Goal: Transaction & Acquisition: Obtain resource

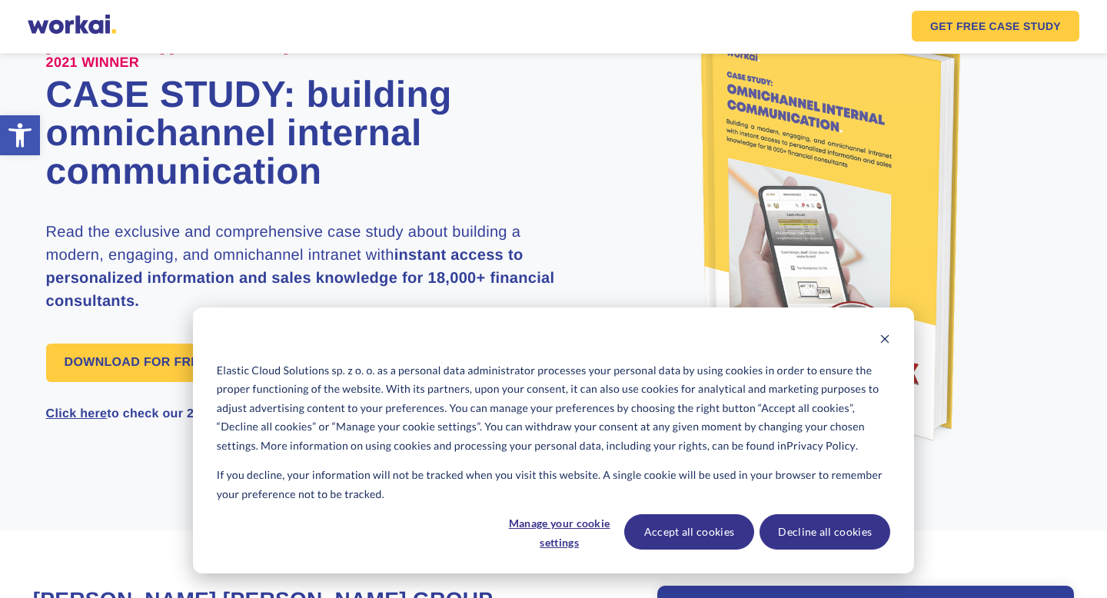
scroll to position [117, 0]
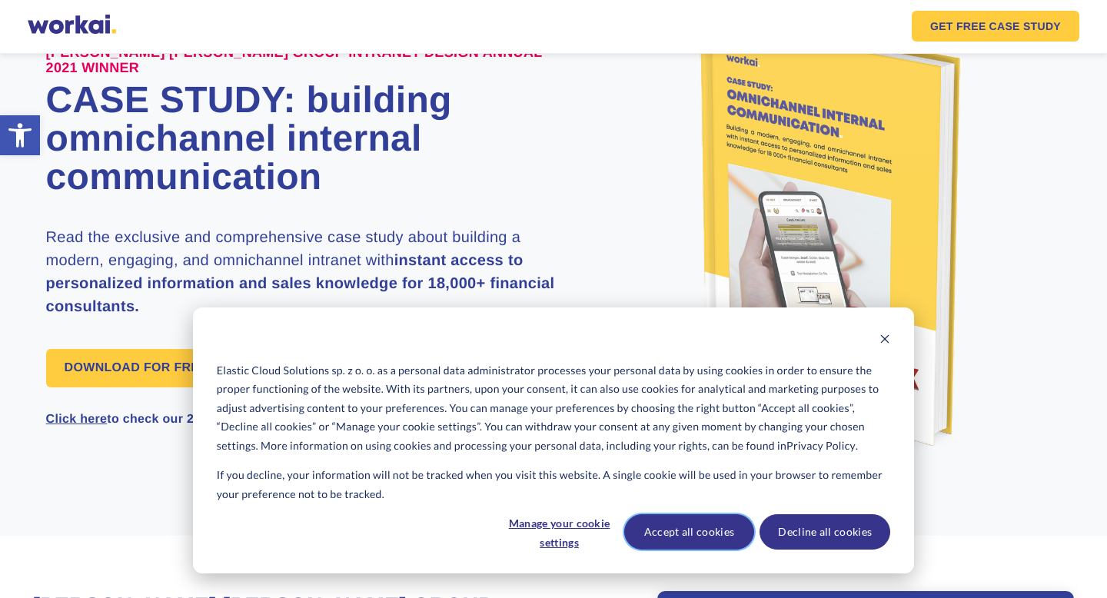
click at [715, 528] on button "Accept all cookies" at bounding box center [689, 531] width 131 height 35
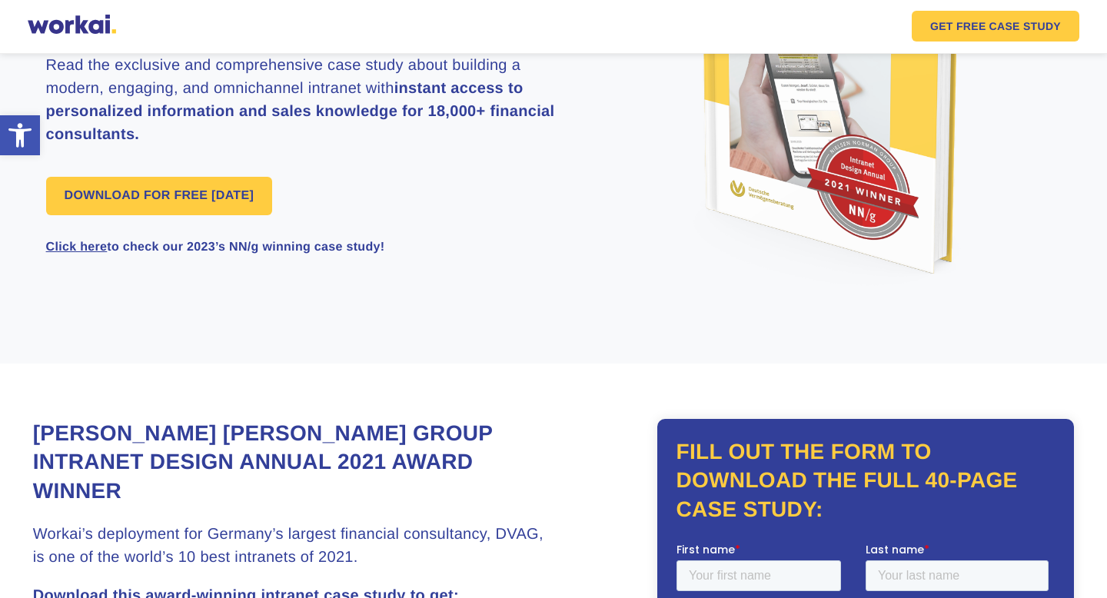
scroll to position [91, 0]
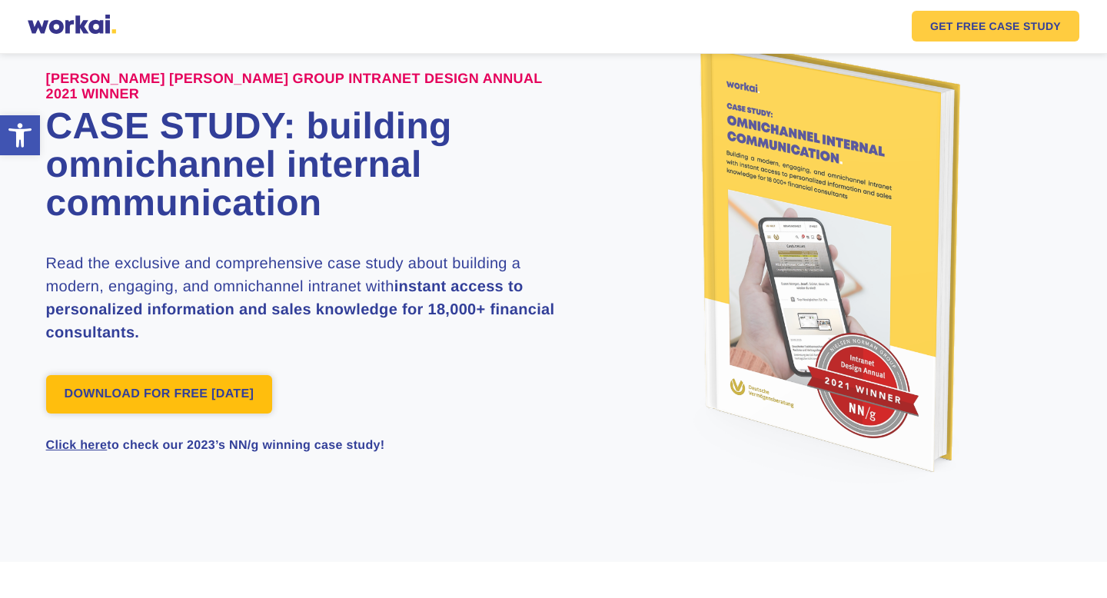
click at [244, 394] on link "DOWNLOAD FOR FREE [DATE]" at bounding box center [159, 394] width 226 height 38
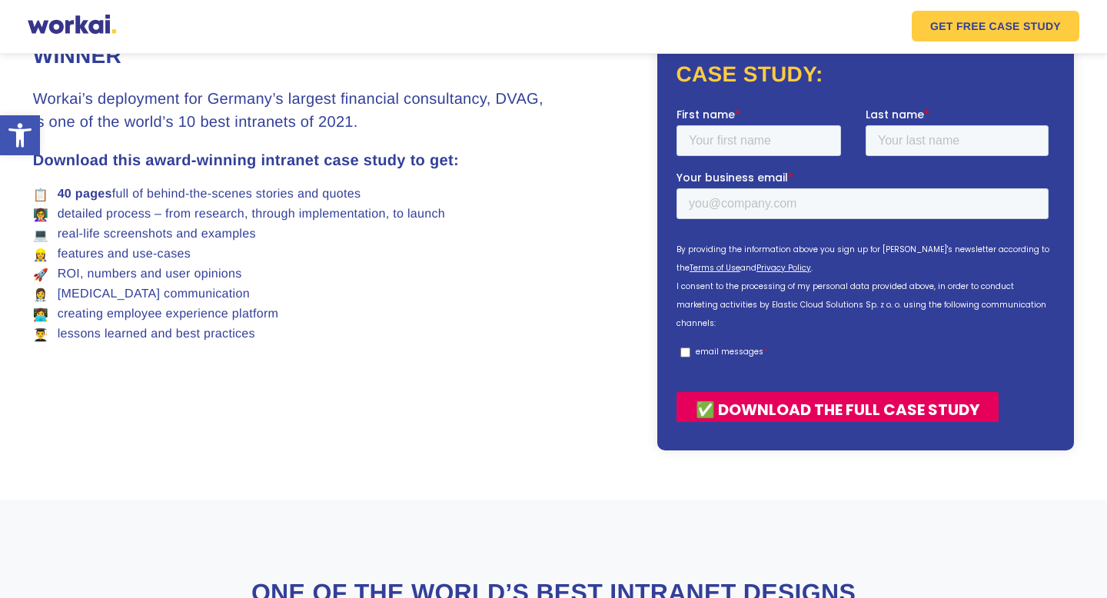
scroll to position [726, 0]
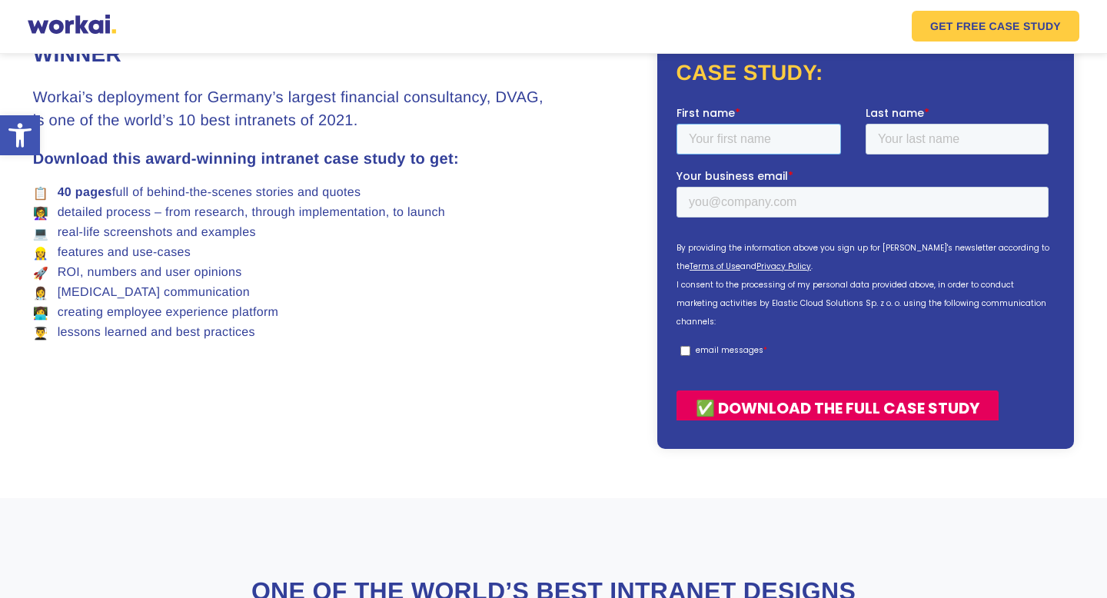
click at [721, 133] on input "First name *" at bounding box center [759, 139] width 165 height 31
type input "[PERSON_NAME]"
click at [937, 134] on input "Last name *" at bounding box center [957, 139] width 183 height 31
type input "[PERSON_NAME]"
click at [755, 216] on input "Your business email *" at bounding box center [863, 202] width 372 height 31
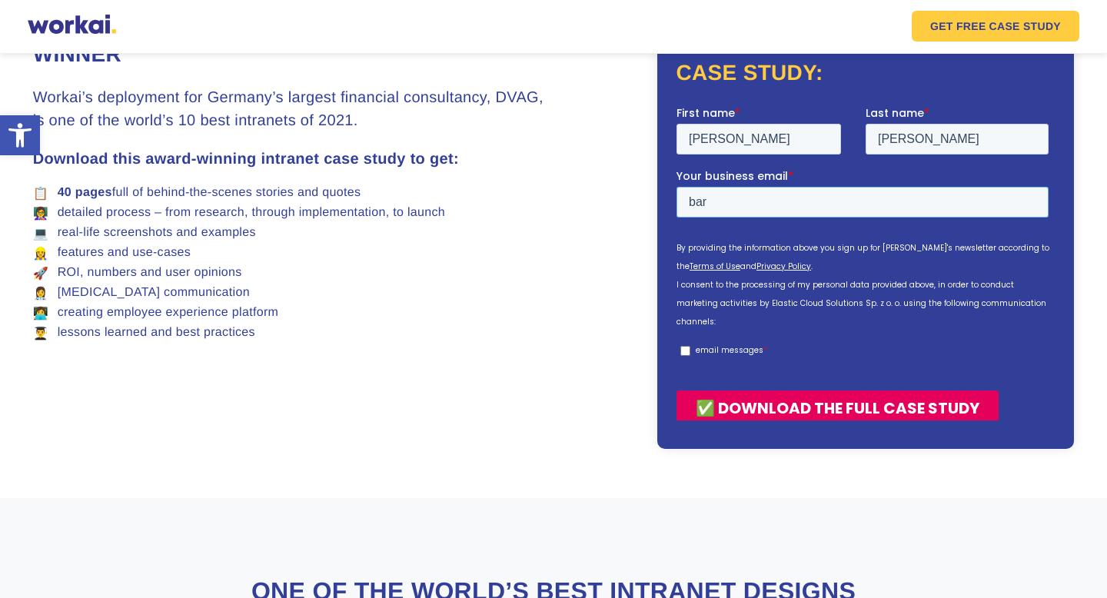
click at [755, 215] on input "bar" at bounding box center [863, 202] width 372 height 31
click at [804, 386] on form "First name * [PERSON_NAME] Last name * [PERSON_NAME] Your business email * [EMA…" at bounding box center [866, 272] width 378 height 334
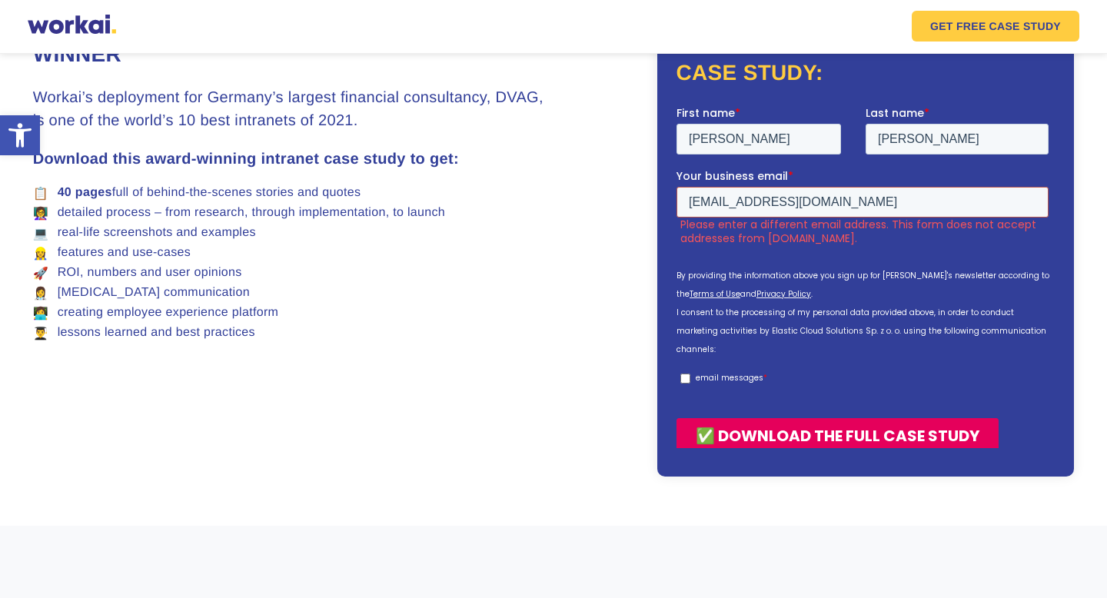
drag, startPoint x: 767, startPoint y: 203, endPoint x: 793, endPoint y: 203, distance: 26.1
click at [794, 203] on input "[EMAIL_ADDRESS][DOMAIN_NAME]" at bounding box center [863, 202] width 372 height 31
drag, startPoint x: 777, startPoint y: 199, endPoint x: 807, endPoint y: 200, distance: 30.8
click at [807, 200] on input "[EMAIL_ADDRESS][DOMAIN_NAME]" at bounding box center [863, 202] width 372 height 31
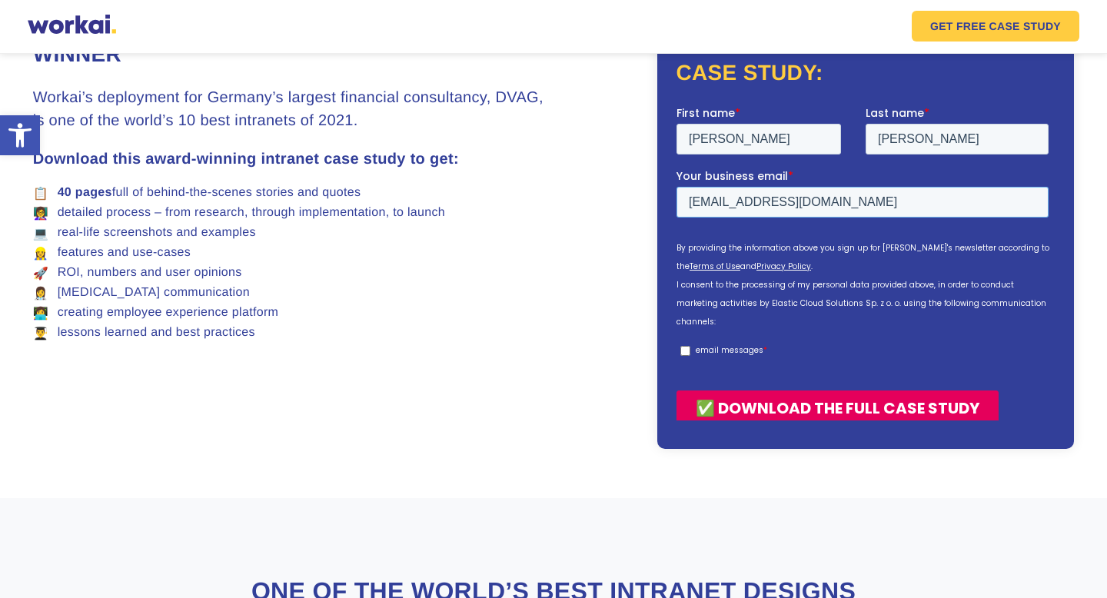
type input "[EMAIL_ADDRESS][DOMAIN_NAME]"
click at [881, 128] on input "[PERSON_NAME]" at bounding box center [957, 139] width 183 height 31
type input "singh"
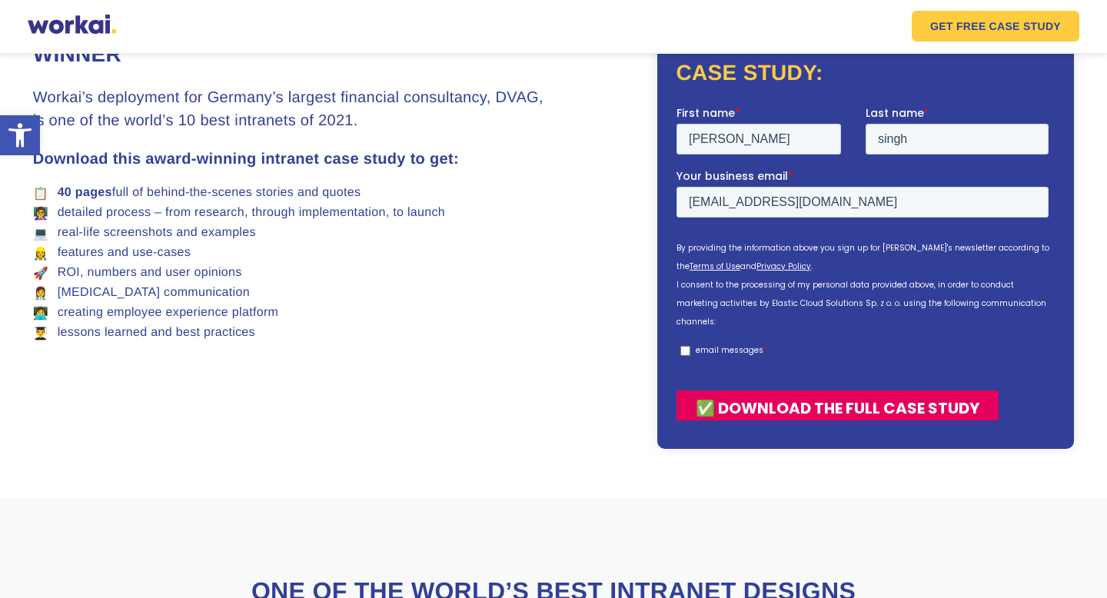
click at [900, 391] on input "✅ DOWNLOAD THE FULL CASE STUDY" at bounding box center [838, 408] width 322 height 35
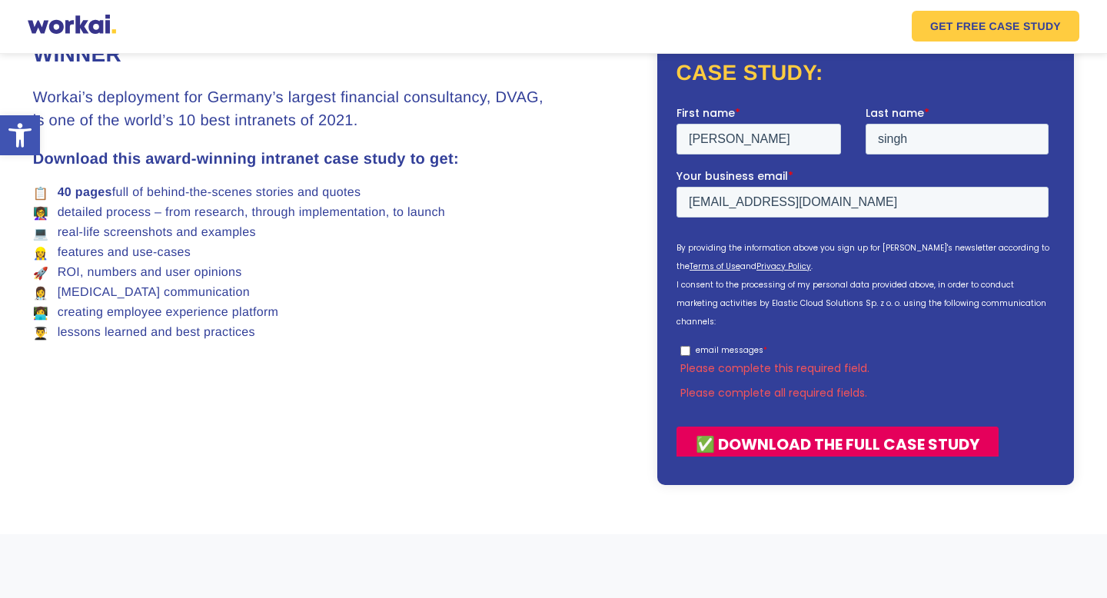
click at [671, 325] on div "Fill out the form to download the full 40-page case study:" at bounding box center [865, 234] width 417 height 504
click at [685, 346] on input "email messages *" at bounding box center [686, 351] width 10 height 10
checkbox input "true"
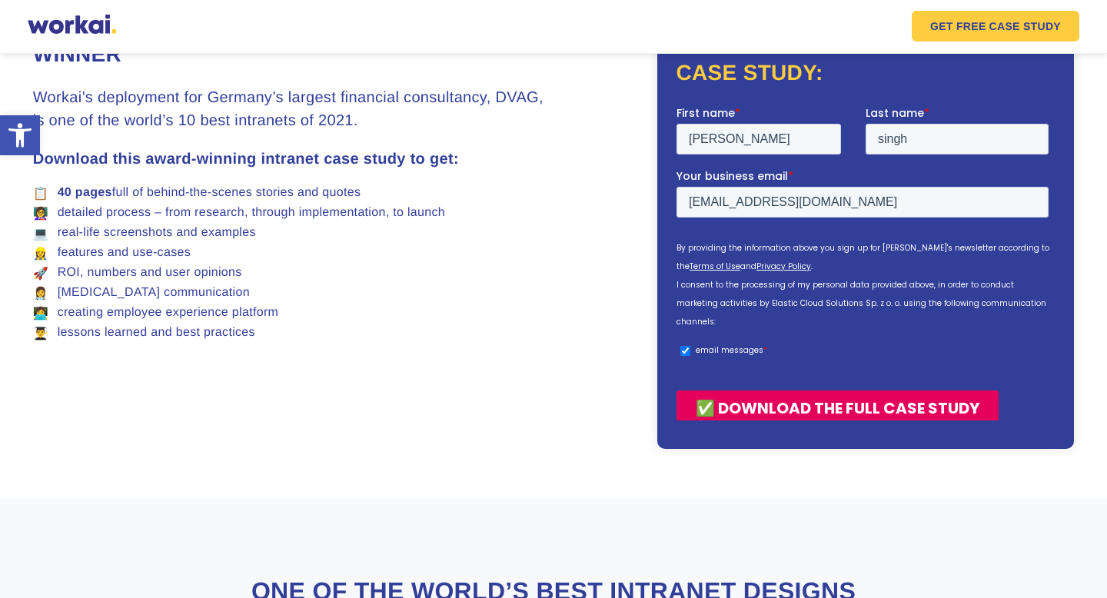
click at [747, 391] on input "✅ DOWNLOAD THE FULL CASE STUDY" at bounding box center [838, 408] width 322 height 35
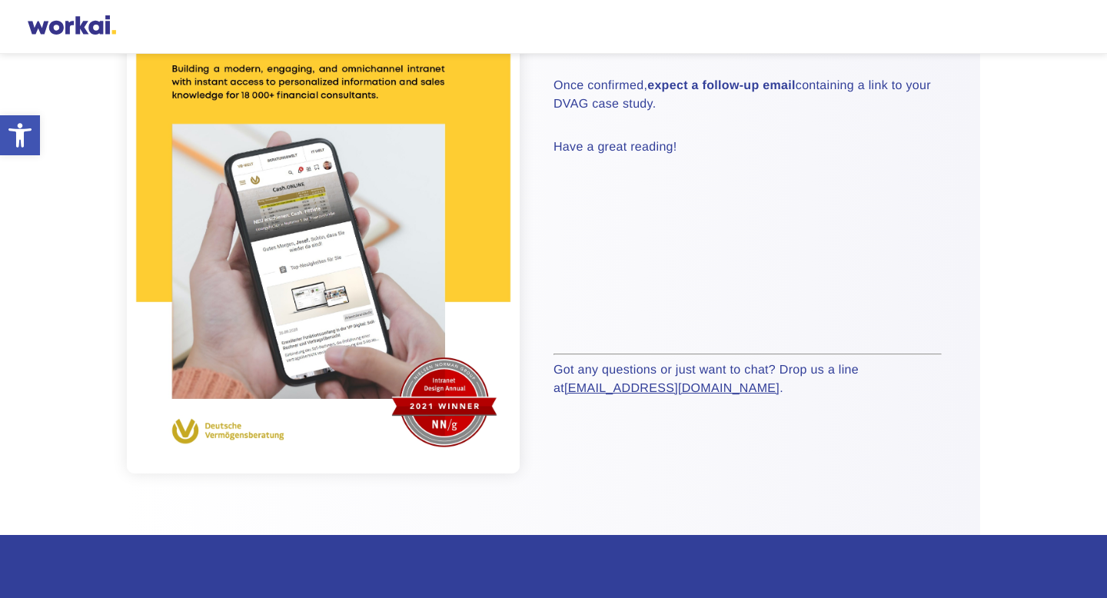
scroll to position [119, 0]
